Goal: Navigation & Orientation: Find specific page/section

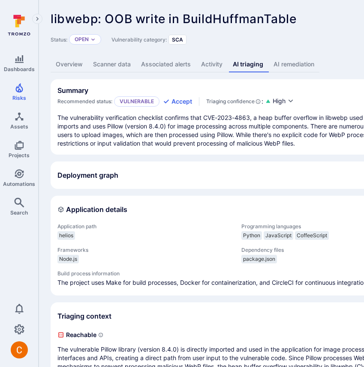
drag, startPoint x: 20, startPoint y: 64, endPoint x: 39, endPoint y: 58, distance: 20.1
click at [20, 64] on link "Dashboards" at bounding box center [19, 63] width 38 height 25
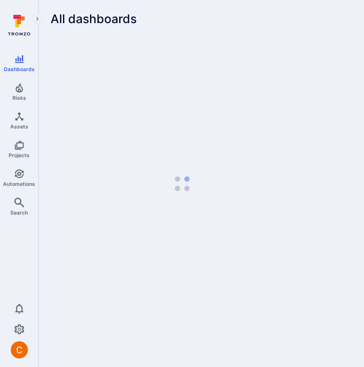
click at [37, 17] on icon "Expand navigation menu" at bounding box center [37, 18] width 6 height 7
